Goal: Navigation & Orientation: Find specific page/section

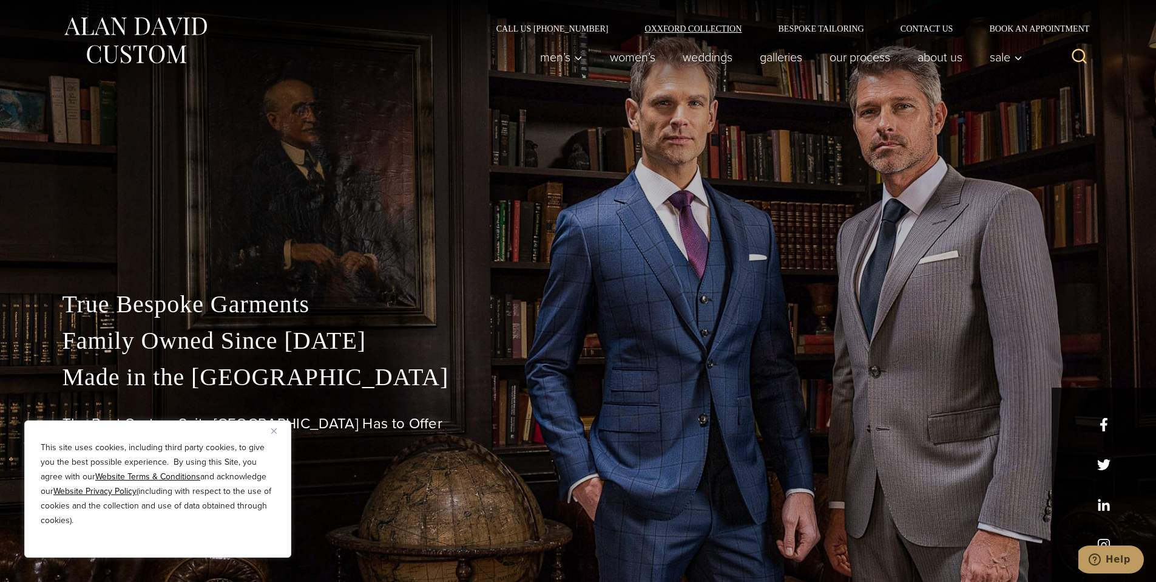
click at [709, 32] on link "Oxxford Collection" at bounding box center [693, 28] width 134 height 8
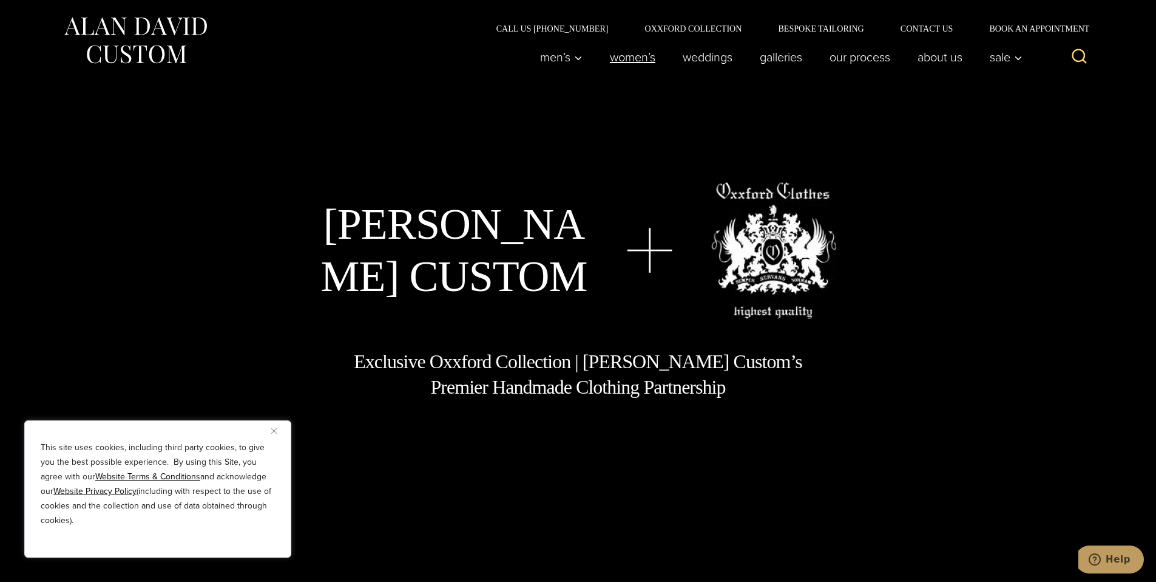
click at [615, 55] on link "Women’s" at bounding box center [632, 57] width 73 height 24
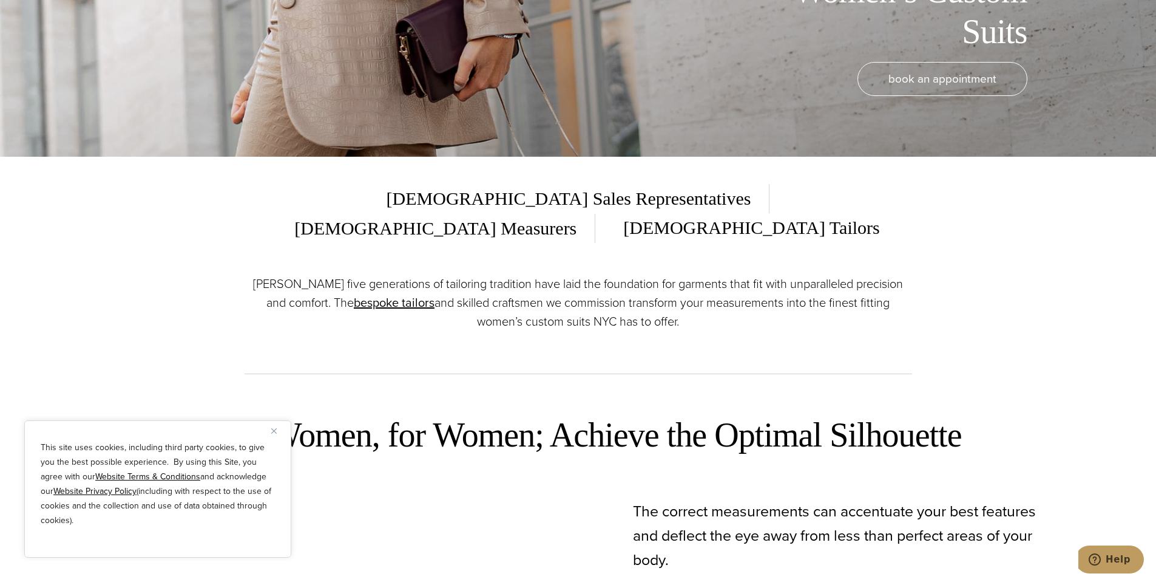
scroll to position [364, 0]
